Goal: Task Accomplishment & Management: Use online tool/utility

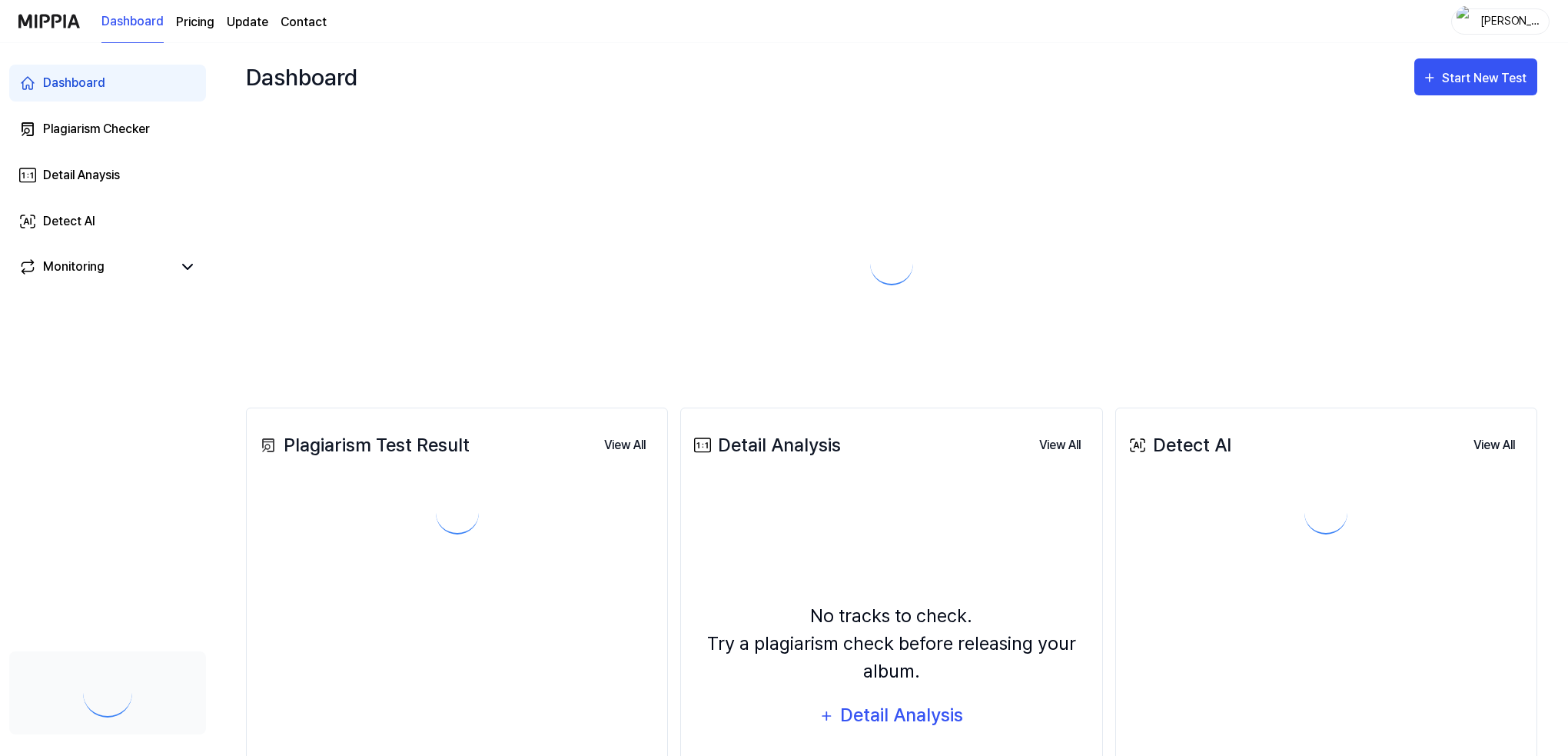
scroll to position [151, 0]
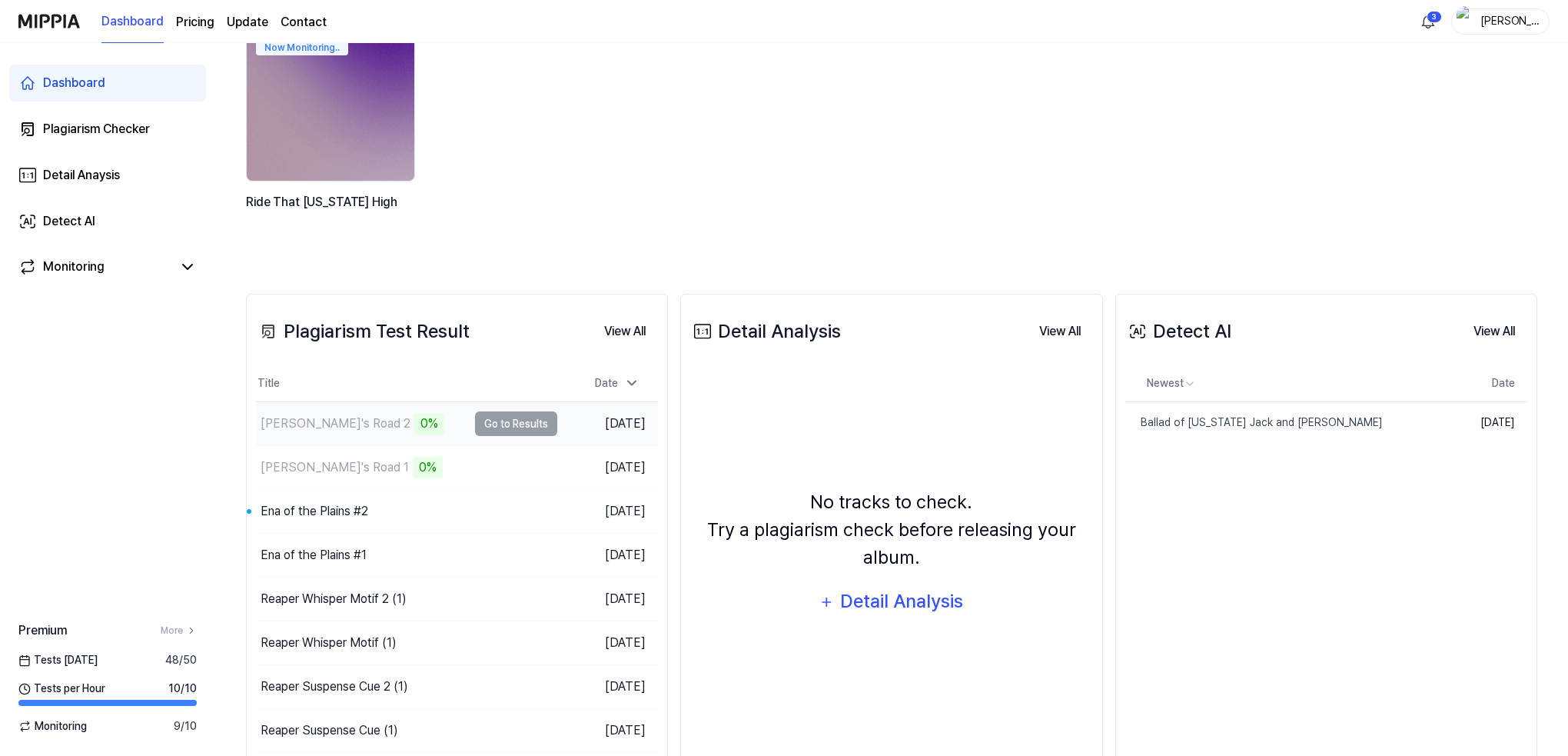
click at [307, 427] on div "[PERSON_NAME]'s Road 2" at bounding box center [335, 423] width 150 height 18
click at [511, 421] on td "[PERSON_NAME]'s Road 2 0% Go to Results" at bounding box center [406, 424] width 301 height 43
click at [1015, 82] on div "Now Monitoring.. Ride That [US_STATE] High" at bounding box center [879, 138] width 1291 height 220
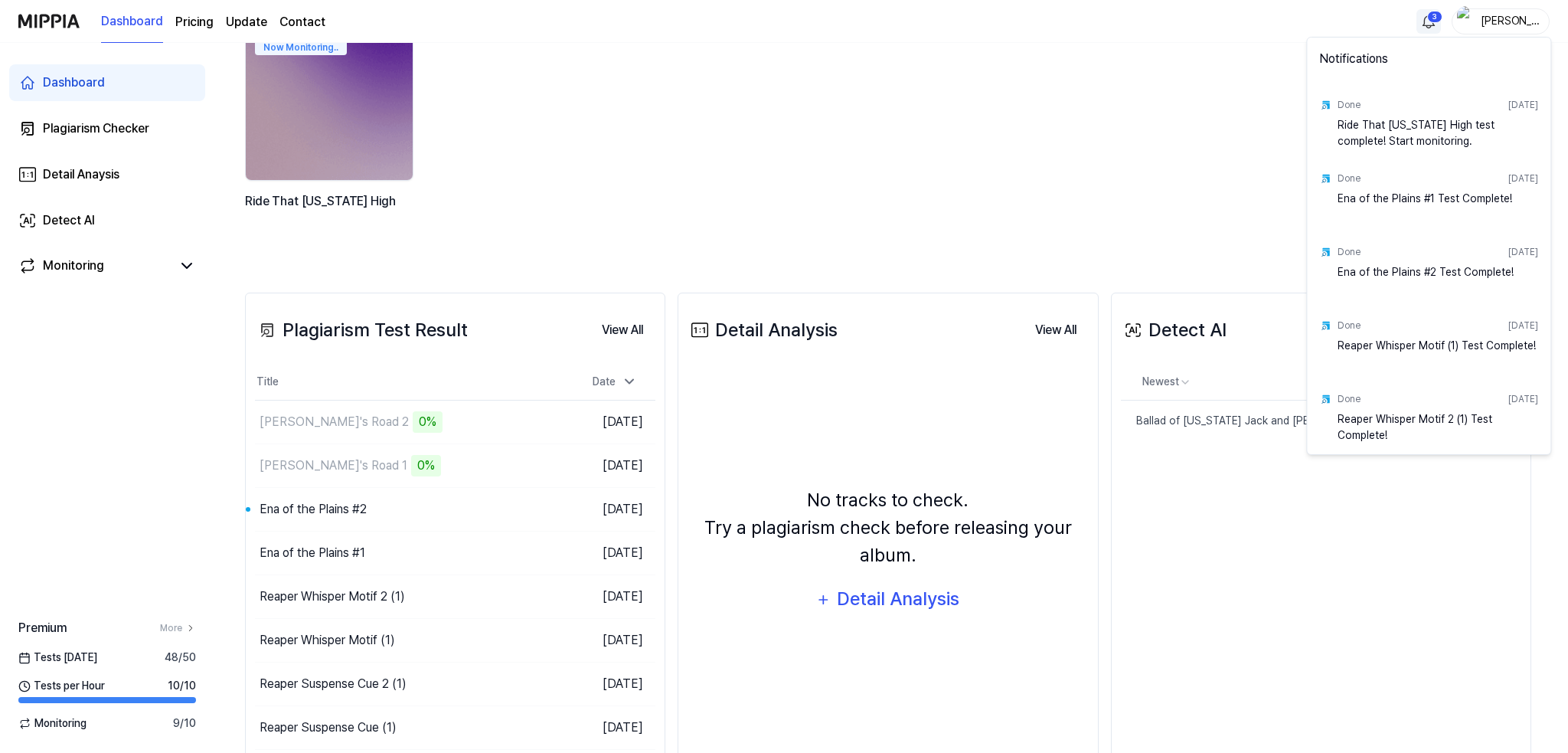
click at [1432, 14] on html "Dashboard Pricing Update Contact 3 [PERSON_NAME] Dashboard Plagiarism Checker D…" at bounding box center [784, 226] width 1568 height 753
click at [57, 17] on html "Dashboard Pricing Update Contact [PERSON_NAME] Plagiarism Checker Detail Anaysi…" at bounding box center [784, 226] width 1568 height 753
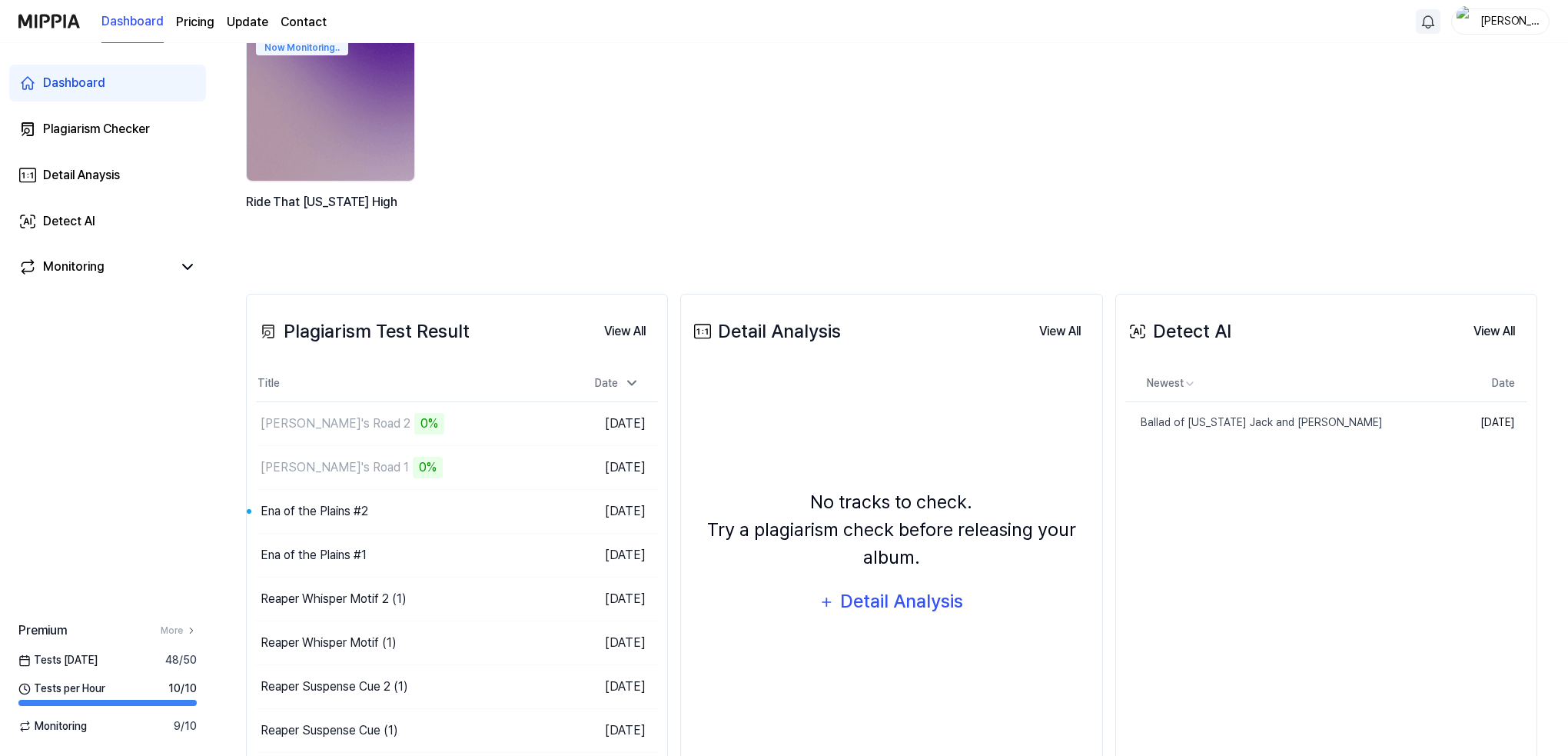
click at [57, 17] on img at bounding box center [48, 21] width 61 height 42
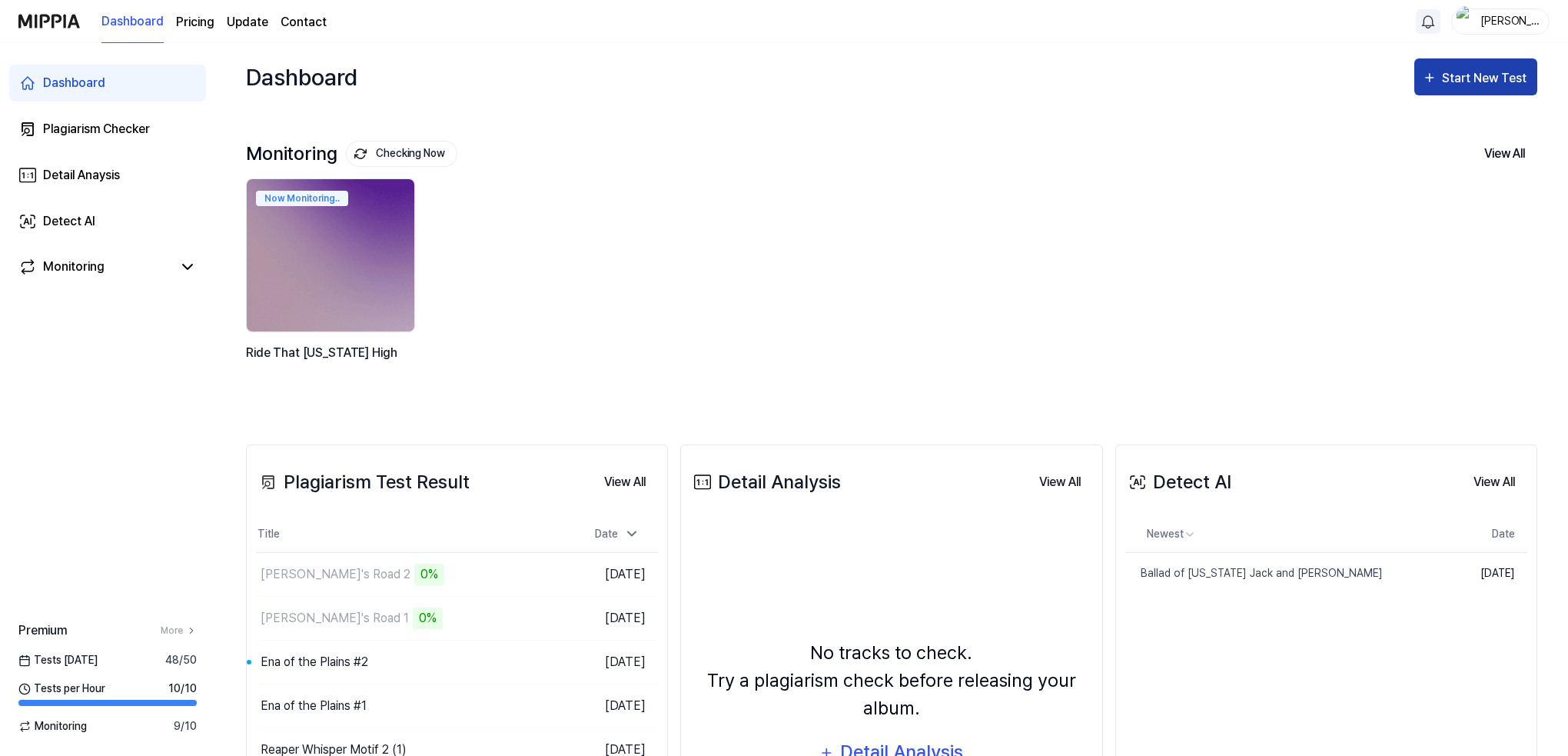
click at [1504, 80] on div "Start New Test" at bounding box center [1486, 78] width 87 height 20
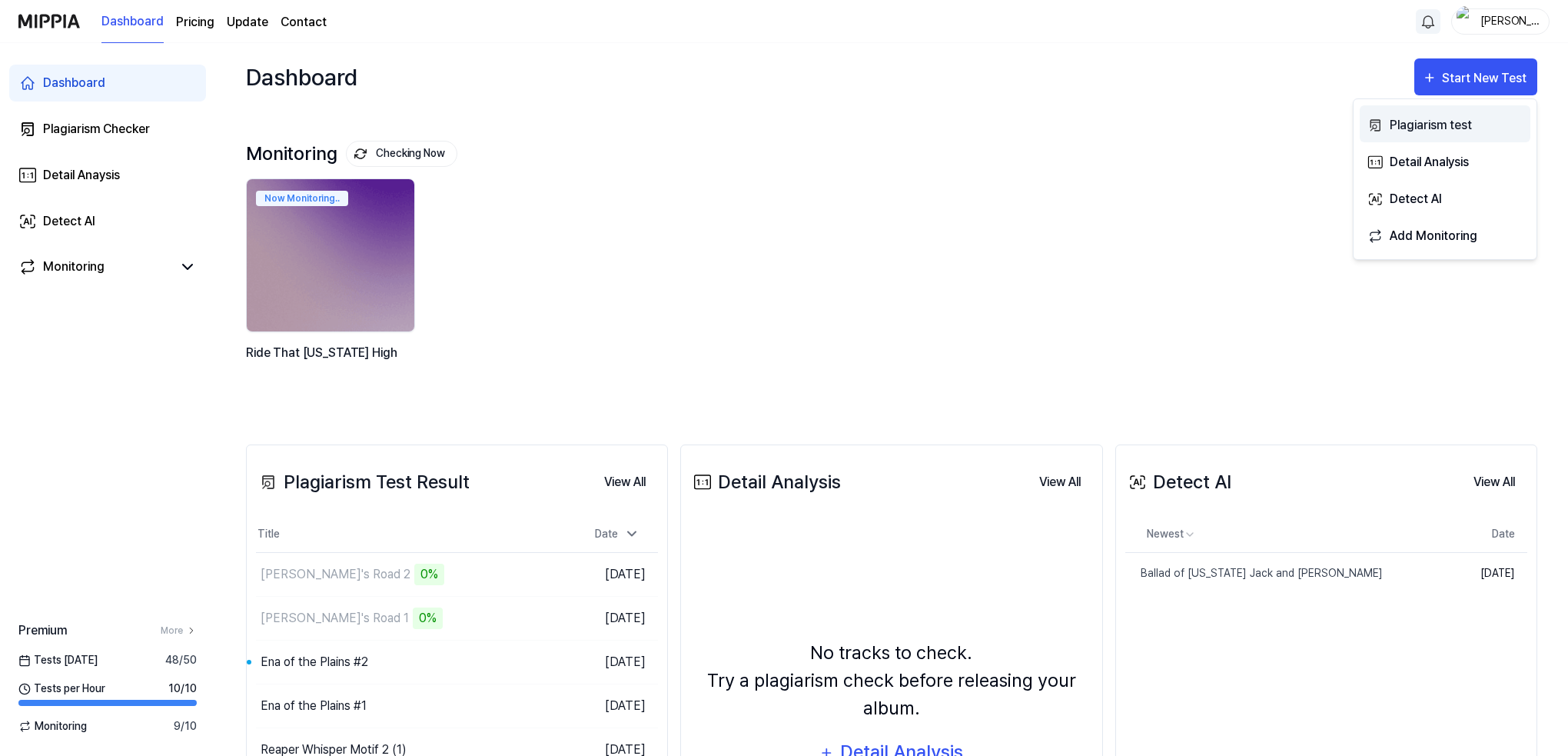
click at [1419, 126] on div "Plagiarism test" at bounding box center [1457, 125] width 134 height 20
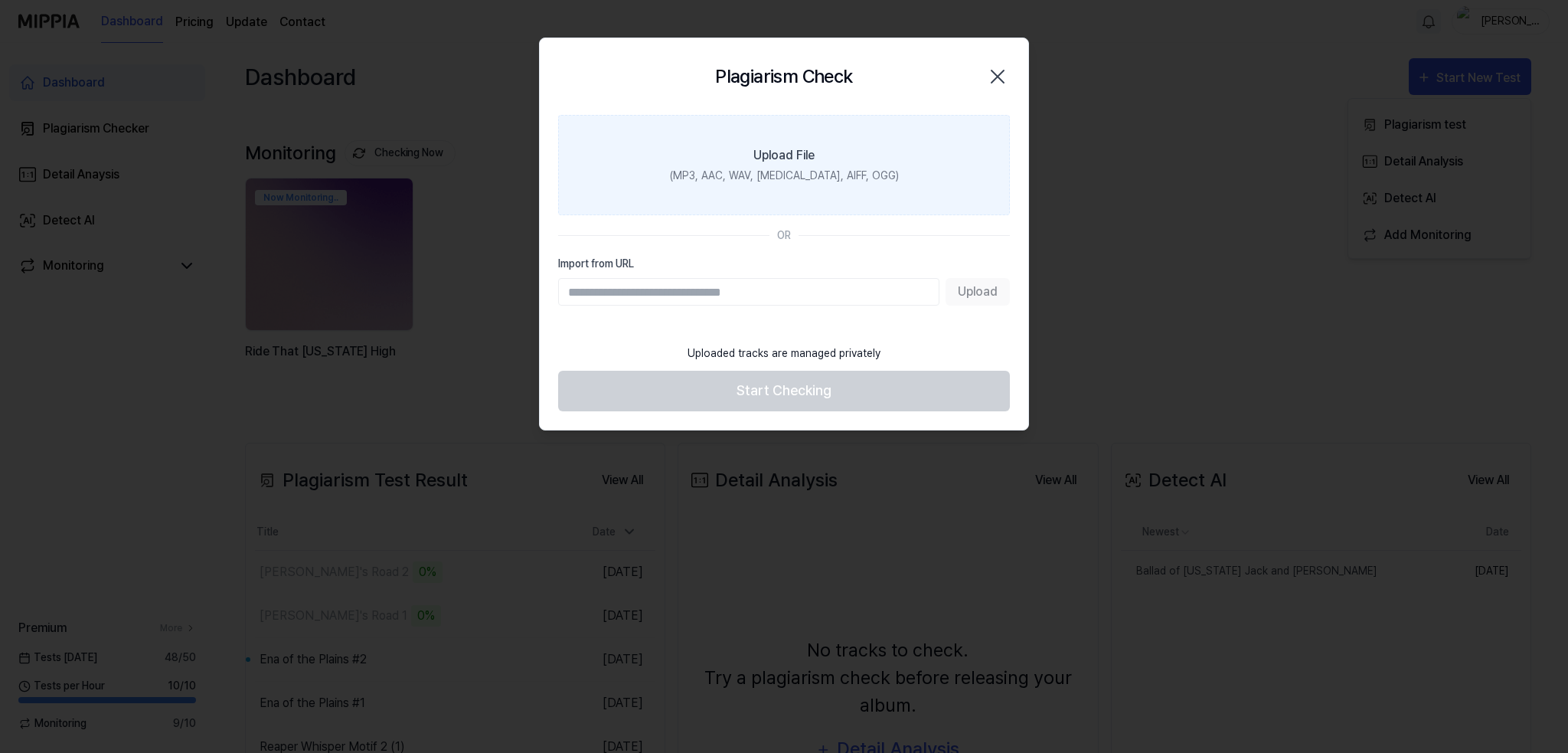
click at [809, 174] on div "(MP3, AAC, WAV, [MEDICAL_DATA], AIFF, OGG)" at bounding box center [784, 176] width 229 height 16
click at [0, 0] on input "Upload File (MP3, AAC, WAV, [MEDICAL_DATA], AIFF, OGG)" at bounding box center [0, 0] width 0 height 0
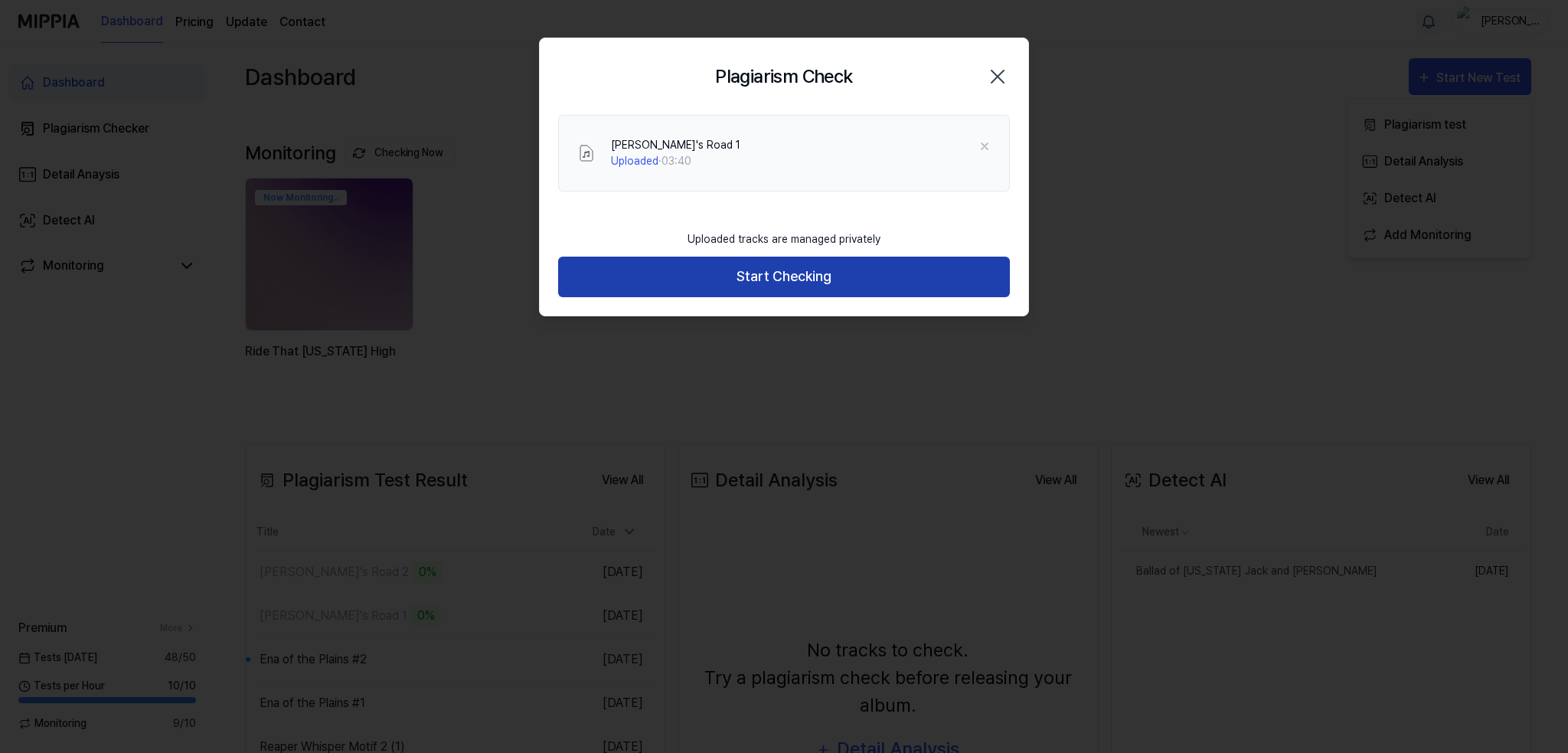
click at [765, 278] on button "Start Checking" at bounding box center [784, 276] width 452 height 40
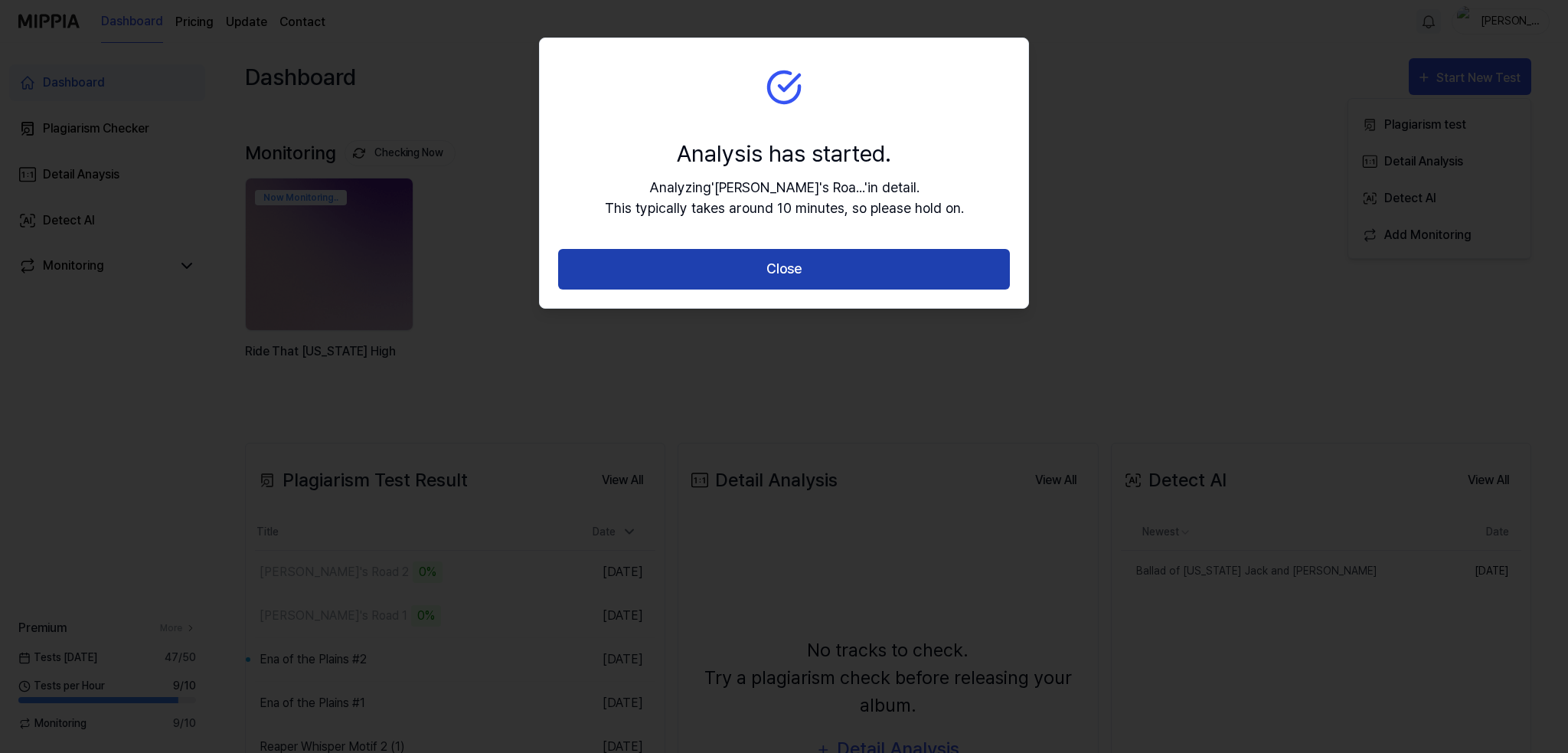
click at [764, 258] on button "Close" at bounding box center [784, 268] width 452 height 40
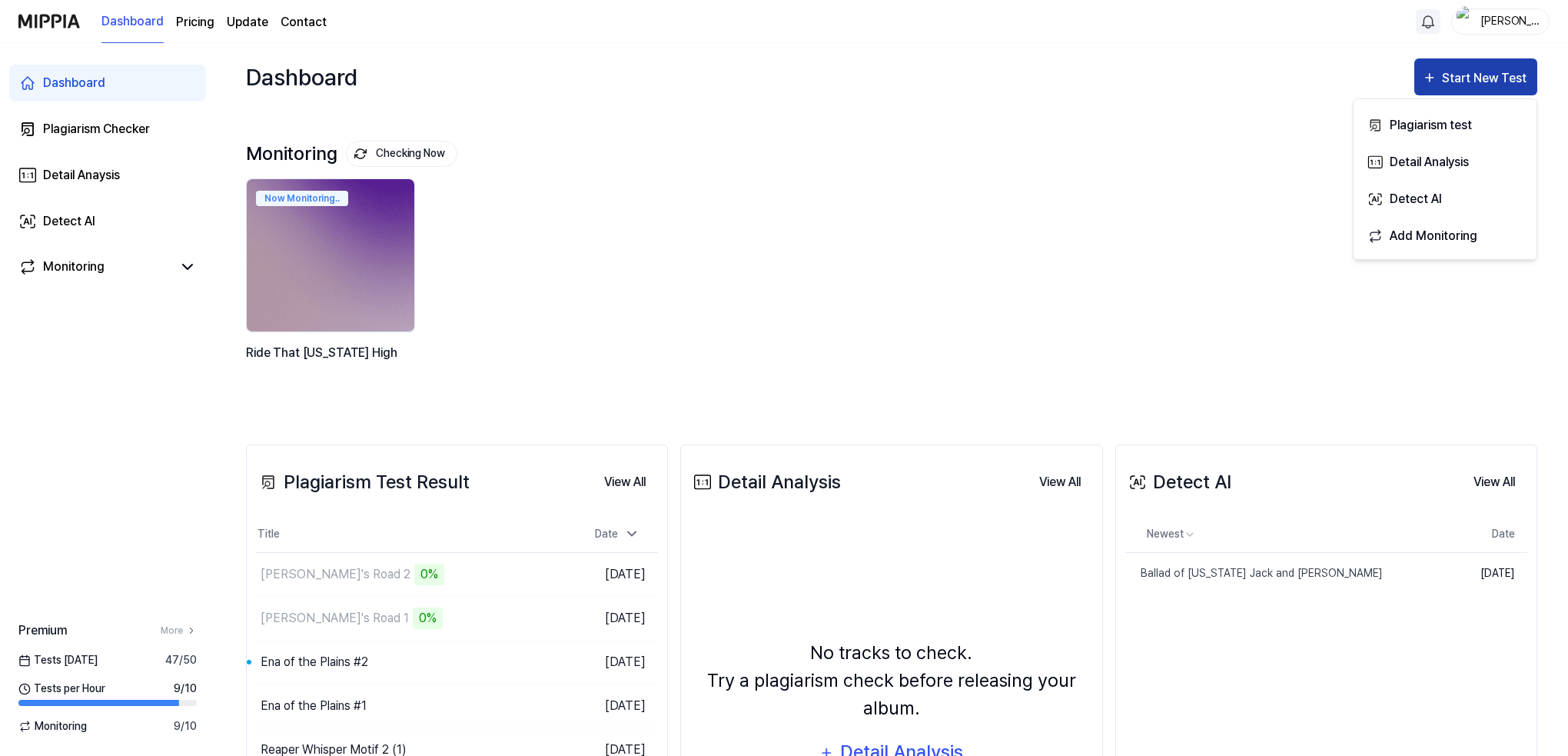
click at [1471, 74] on div "Start New Test" at bounding box center [1486, 78] width 87 height 20
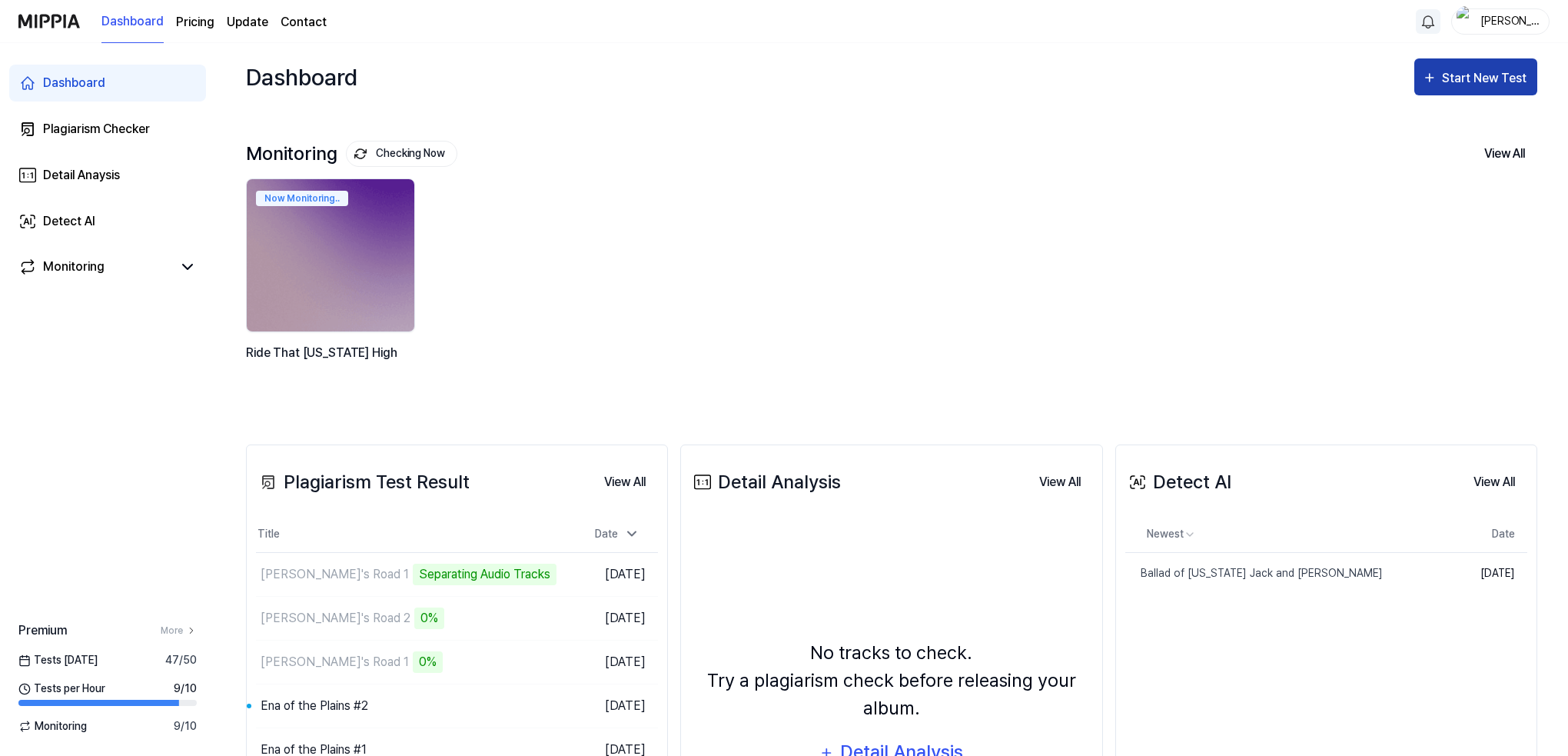
click at [1496, 79] on div "Start New Test" at bounding box center [1486, 78] width 87 height 20
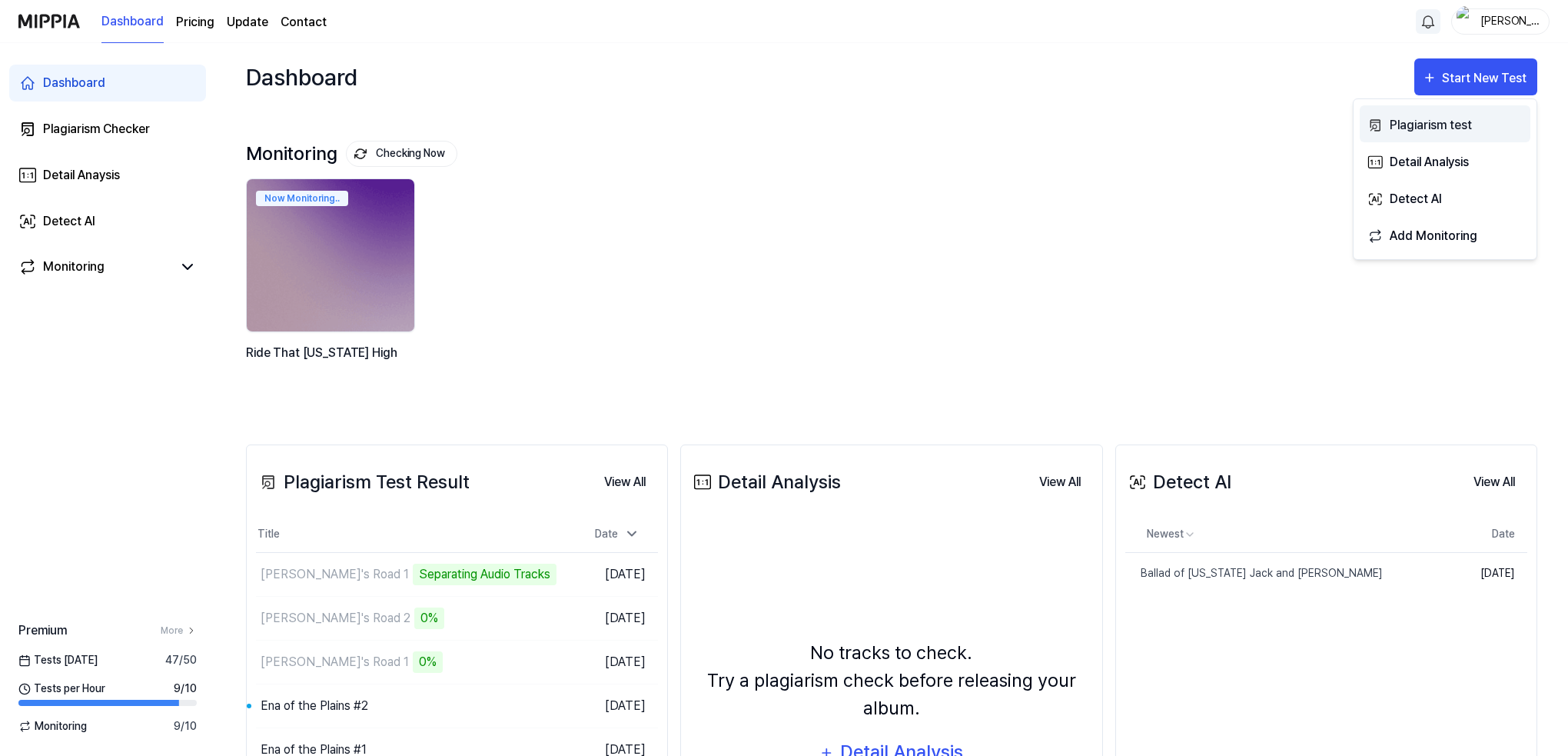
click at [1402, 122] on div "Plagiarism test" at bounding box center [1457, 125] width 134 height 20
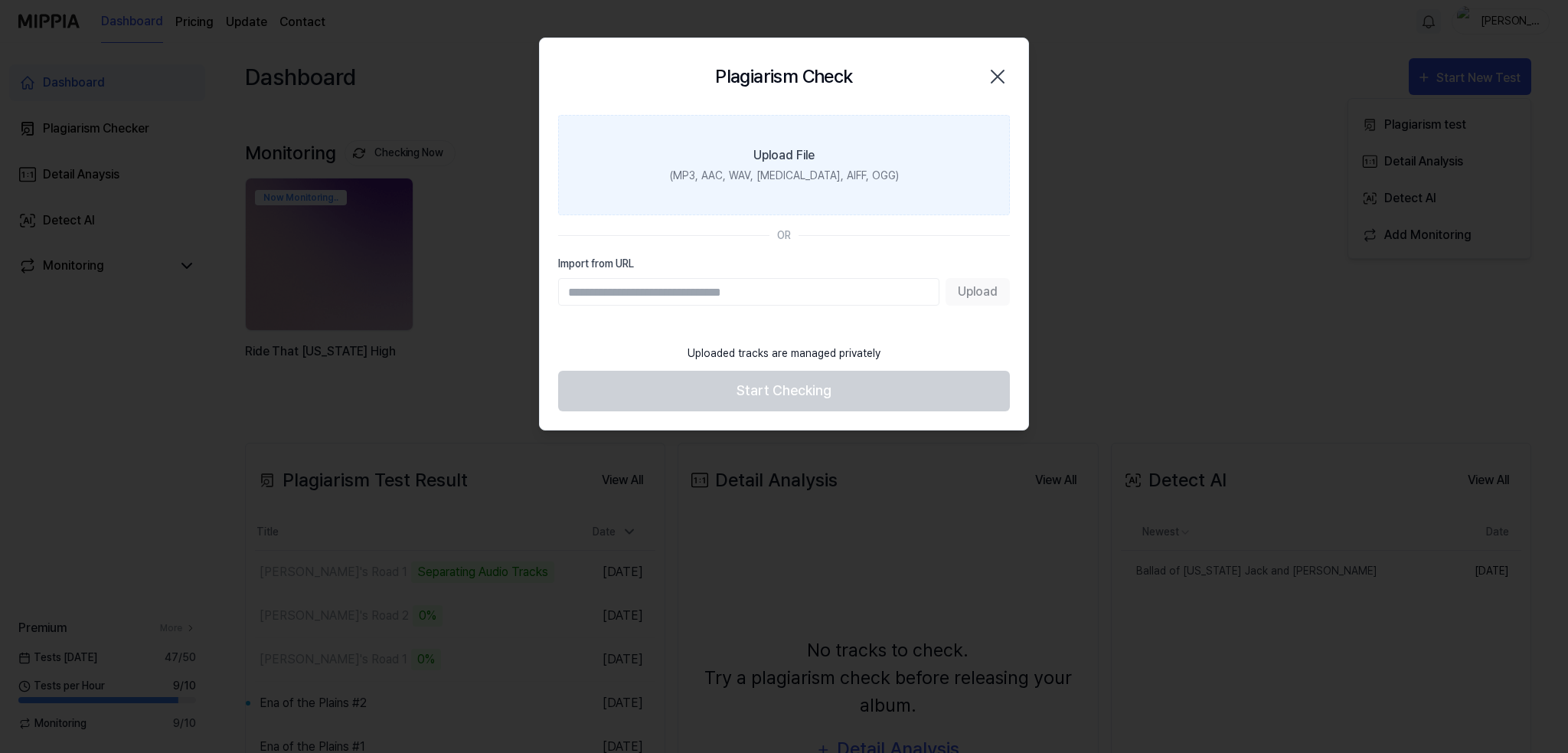
click at [787, 165] on label "Upload File (MP3, AAC, WAV, [MEDICAL_DATA], AIFF, OGG)" at bounding box center [784, 165] width 452 height 101
click at [0, 0] on input "Upload File (MP3, AAC, WAV, [MEDICAL_DATA], AIFF, OGG)" at bounding box center [0, 0] width 0 height 0
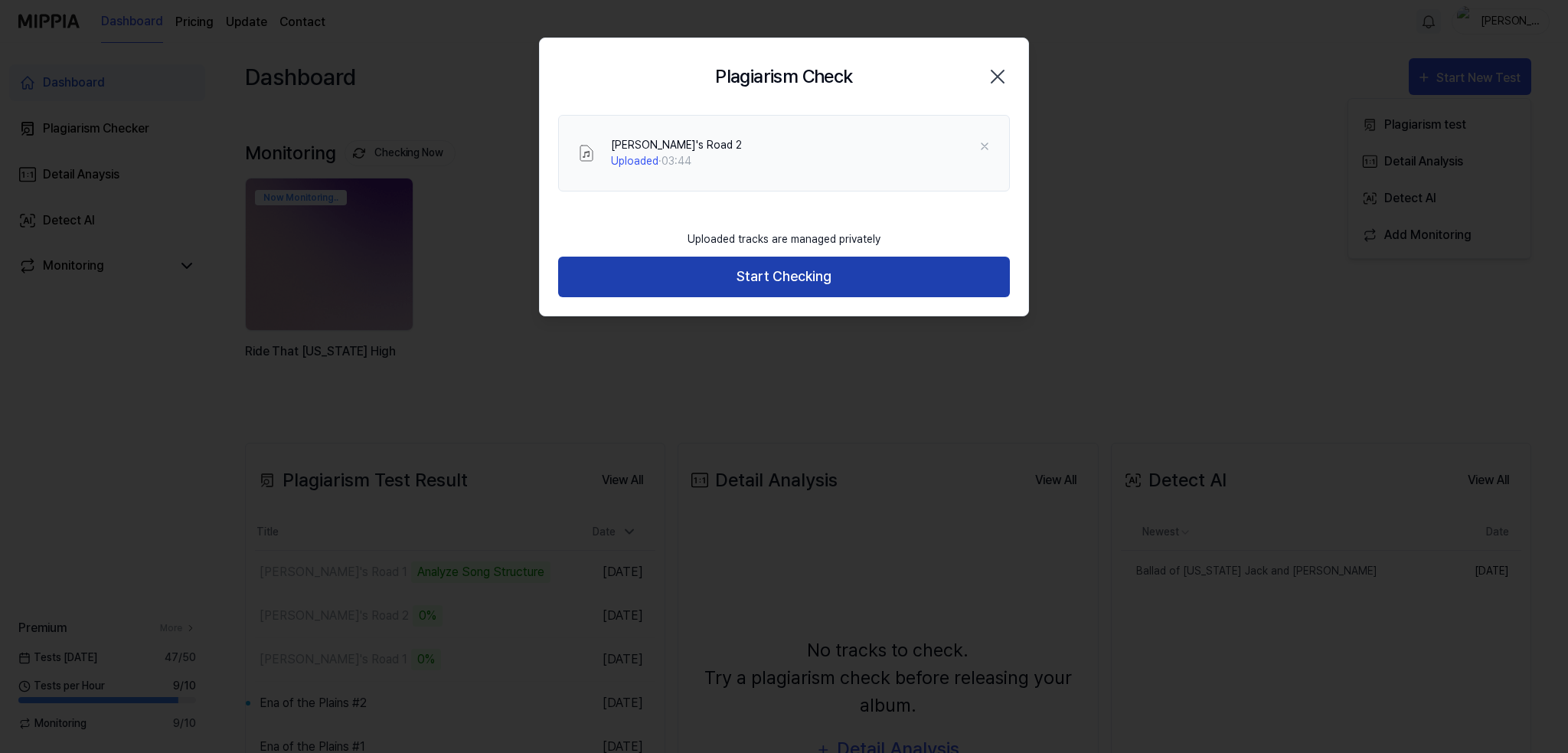
click at [790, 279] on button "Start Checking" at bounding box center [784, 276] width 452 height 40
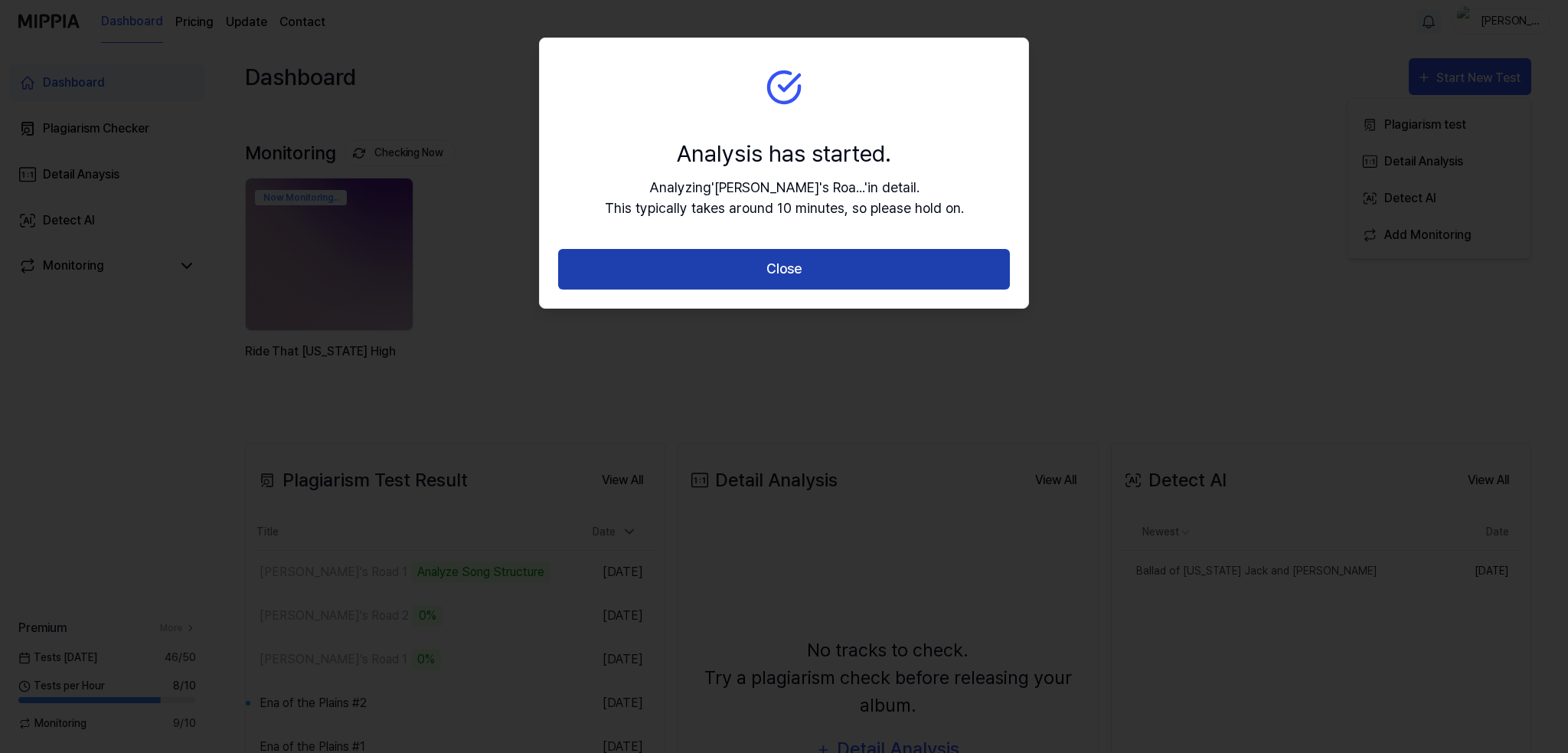
click at [784, 260] on button "Close" at bounding box center [784, 268] width 452 height 40
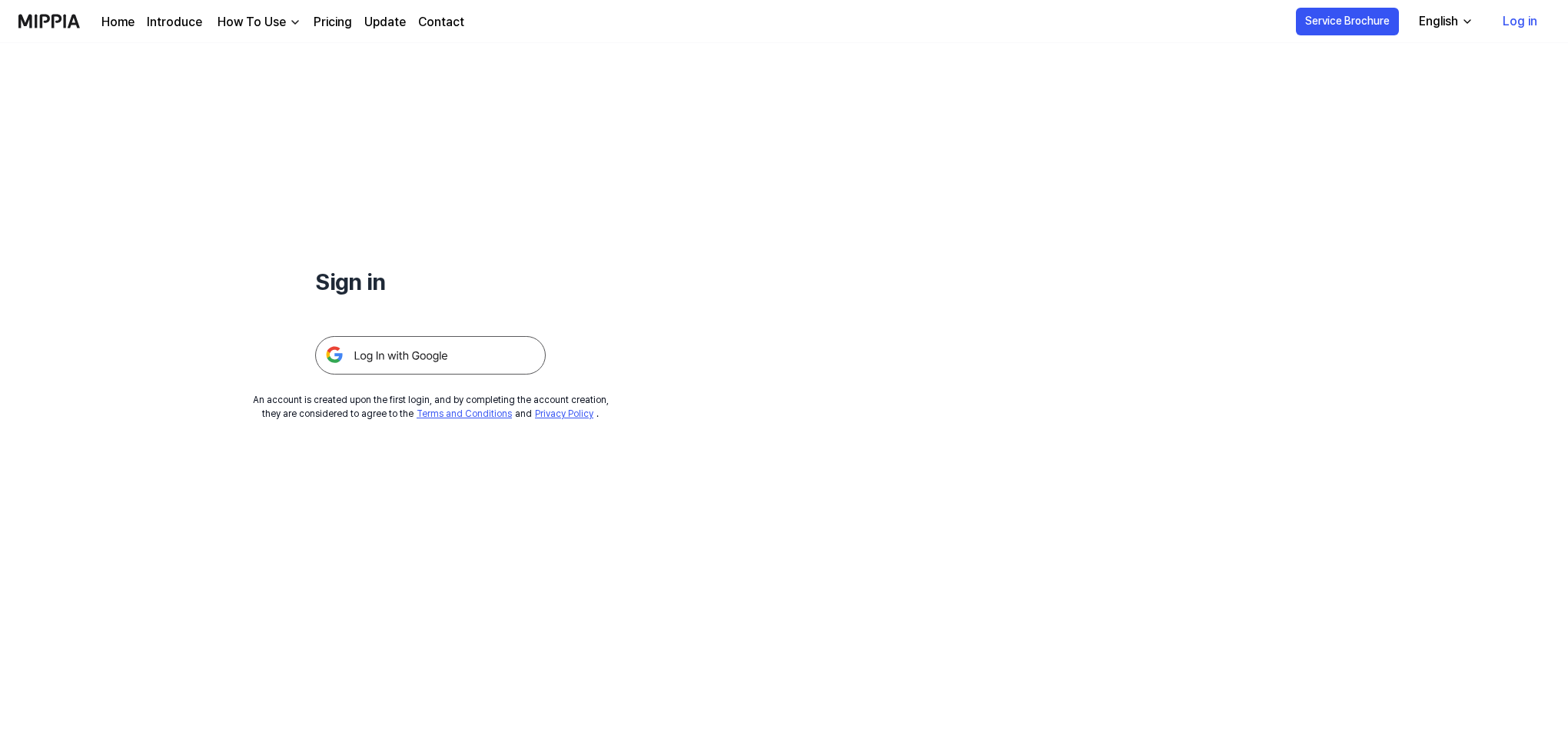
click at [439, 355] on img at bounding box center [431, 355] width 230 height 38
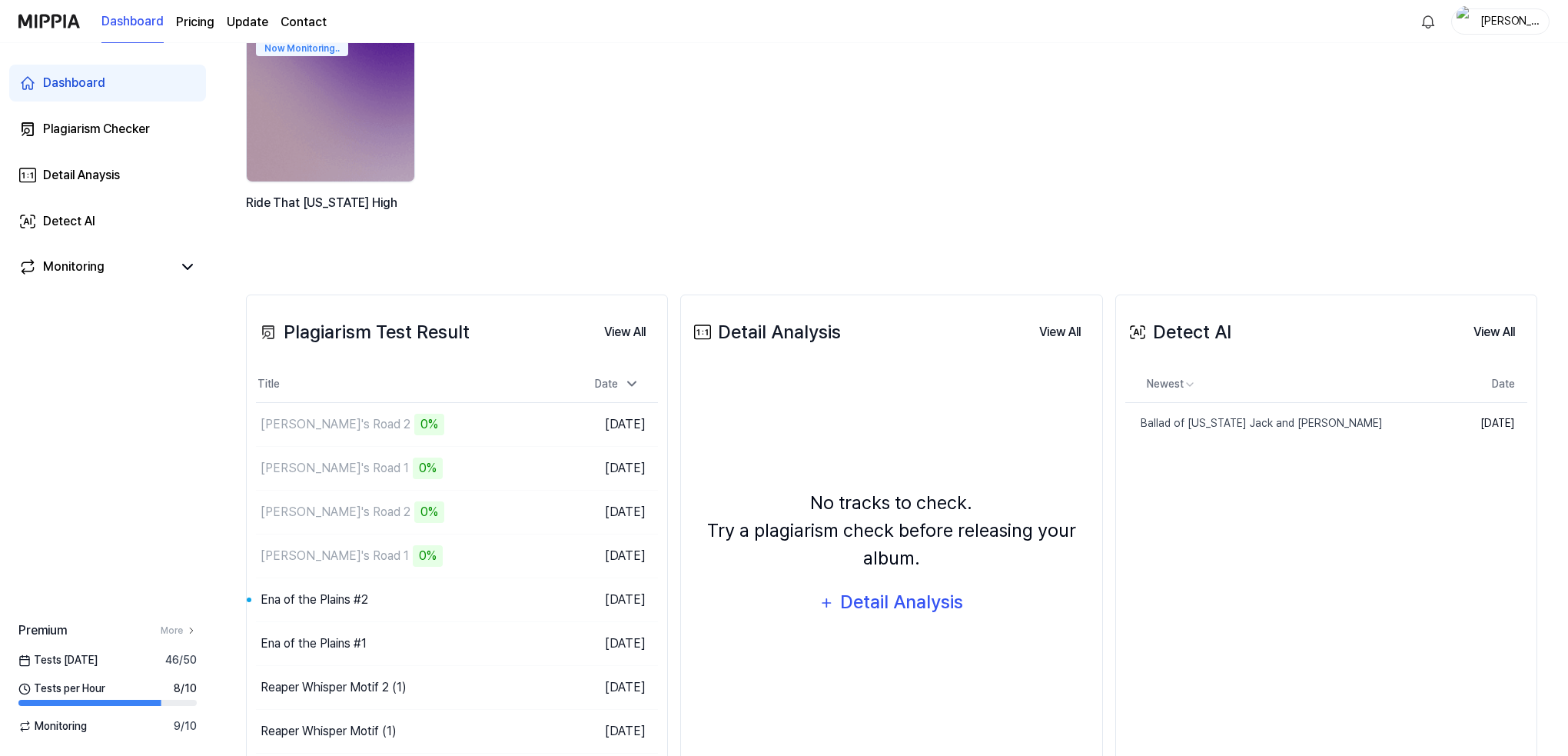
scroll to position [151, 0]
